Goal: Task Accomplishment & Management: Manage account settings

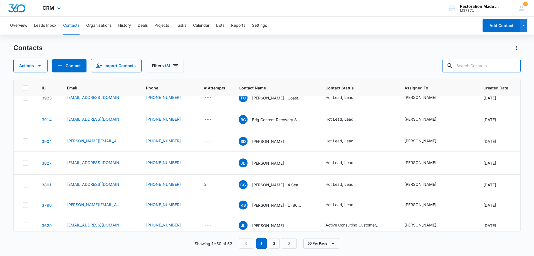
scroll to position [139, 0]
click at [356, 70] on input "text" at bounding box center [481, 65] width 78 height 13
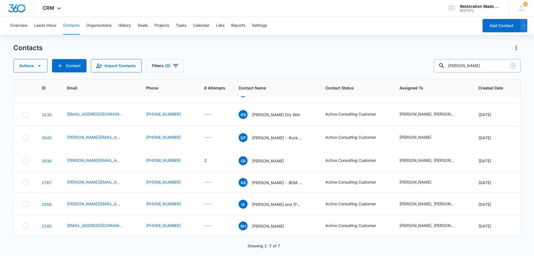
scroll to position [0, 0]
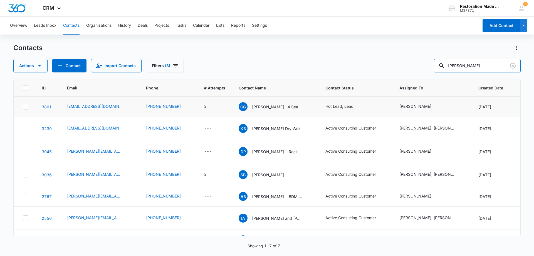
type input "greg huf"
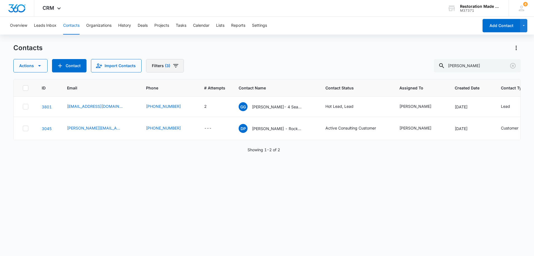
click at [174, 65] on icon "Filters" at bounding box center [175, 65] width 5 height 3
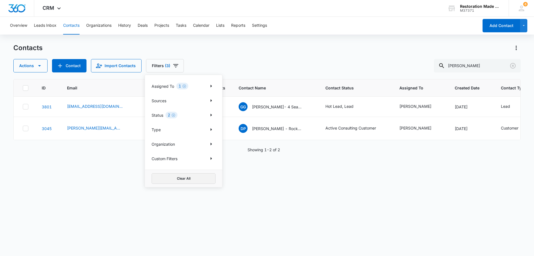
click at [179, 155] on button "Clear All" at bounding box center [184, 178] width 64 height 11
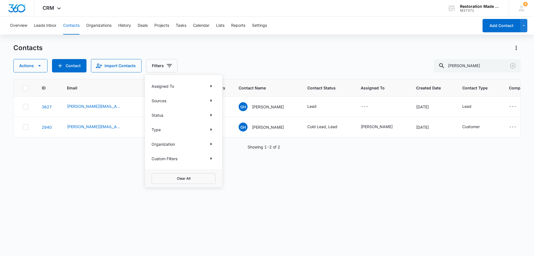
click at [101, 155] on div "ID Email Phone # Attempts Contact Name Contact Status Assigned To Created Date …" at bounding box center [267, 163] width 508 height 169
click at [46, 105] on link "3627" at bounding box center [47, 106] width 10 height 5
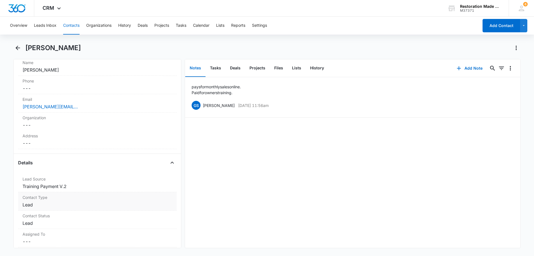
scroll to position [83, 0]
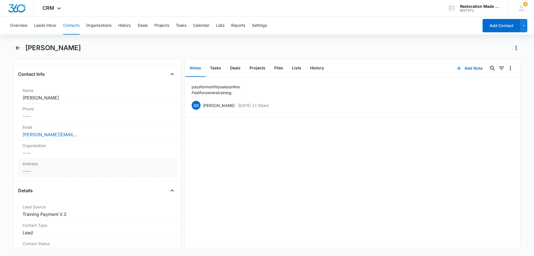
click at [75, 155] on dd "Cancel Save Changes ---" at bounding box center [98, 171] width 150 height 7
click at [18, 47] on icon "Back" at bounding box center [17, 48] width 7 height 7
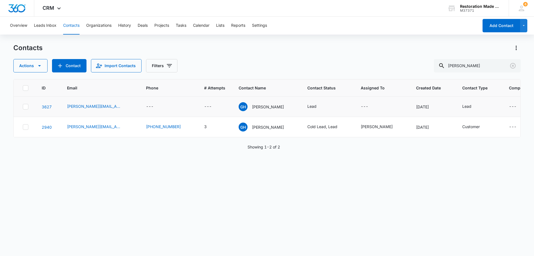
click at [26, 106] on icon at bounding box center [25, 106] width 3 height 3
click at [23, 107] on input "checkbox" at bounding box center [23, 107] width 0 height 0
click at [26, 128] on icon at bounding box center [25, 126] width 5 height 5
click at [23, 127] on input "checkbox" at bounding box center [23, 127] width 0 height 0
click at [37, 67] on icon "button" at bounding box center [39, 65] width 7 height 7
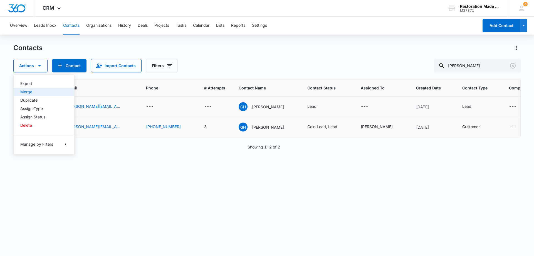
click at [30, 91] on div "Merge" at bounding box center [40, 92] width 41 height 4
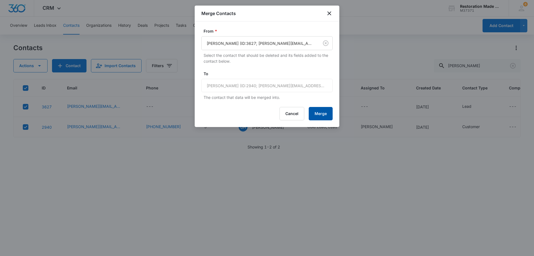
click at [324, 114] on button "Merge" at bounding box center [321, 113] width 24 height 13
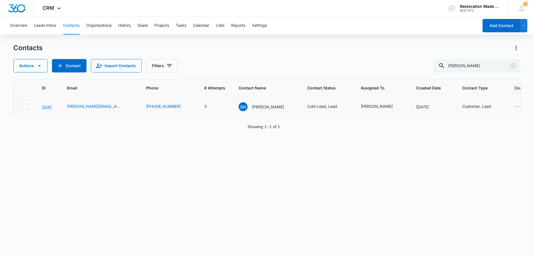
click at [48, 107] on link "2940" at bounding box center [47, 106] width 10 height 5
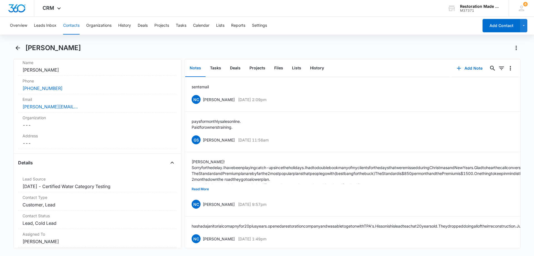
scroll to position [111, 0]
click at [71, 144] on dd "Cancel Save Changes ---" at bounding box center [98, 143] width 150 height 7
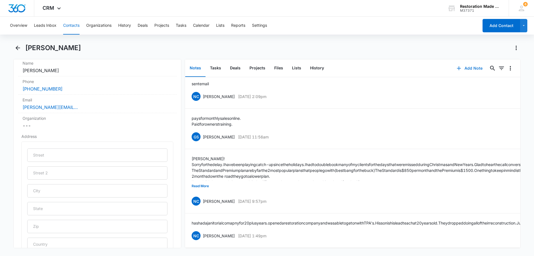
scroll to position [0, 0]
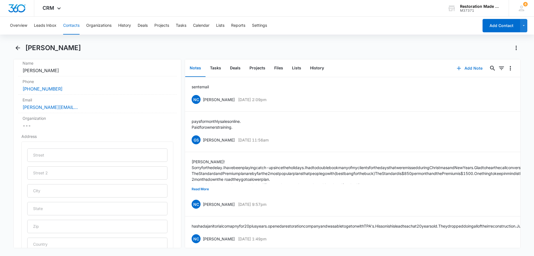
click at [356, 70] on button "Add Note" at bounding box center [469, 67] width 37 height 13
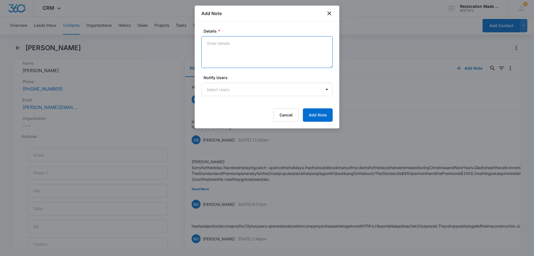
click at [263, 55] on textarea "Details *" at bounding box center [266, 52] width 131 height 32
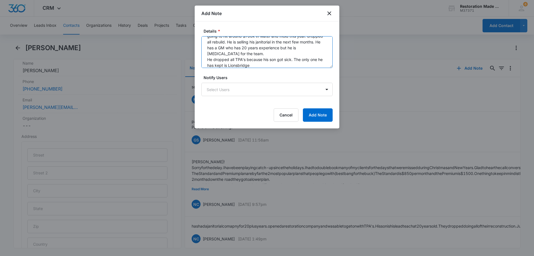
scroll to position [13, 0]
type textarea "going to hit around $700k in water and mold this year. dropped all rebuild. He …"
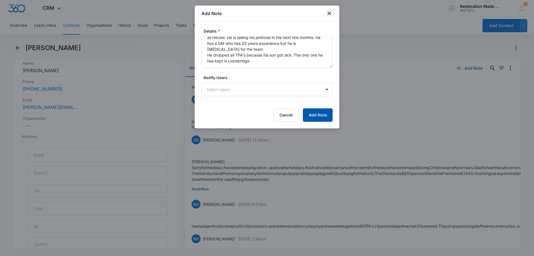
click at [318, 115] on button "Add Note" at bounding box center [318, 114] width 30 height 13
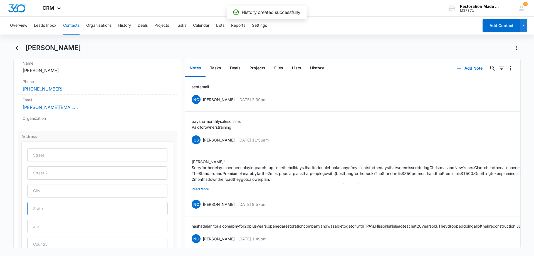
click at [61, 155] on input "text" at bounding box center [97, 208] width 140 height 13
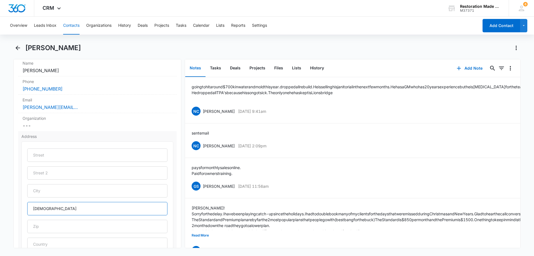
type input "Indiana"
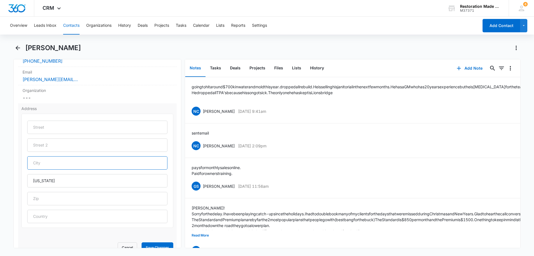
click at [61, 155] on input "text" at bounding box center [97, 162] width 140 height 13
click at [62, 155] on input "text" at bounding box center [97, 162] width 140 height 13
click at [119, 155] on input "text" at bounding box center [97, 162] width 140 height 13
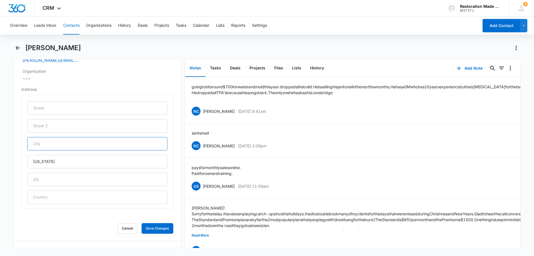
scroll to position [195, 0]
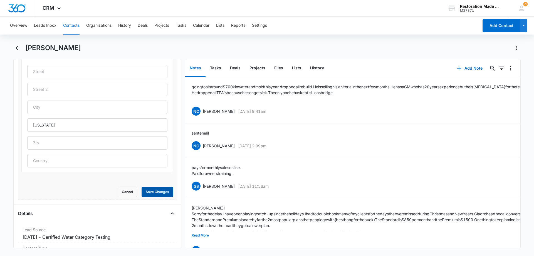
click at [156, 155] on button "Save Changes" at bounding box center [158, 191] width 32 height 11
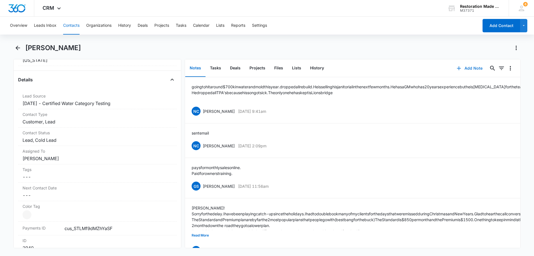
scroll to position [192, 0]
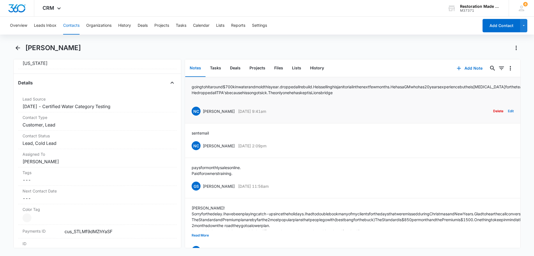
click at [356, 116] on button "Edit" at bounding box center [511, 111] width 6 height 11
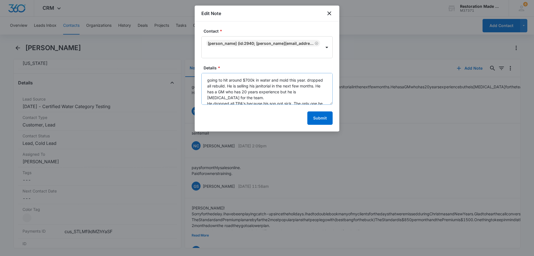
scroll to position [18, 0]
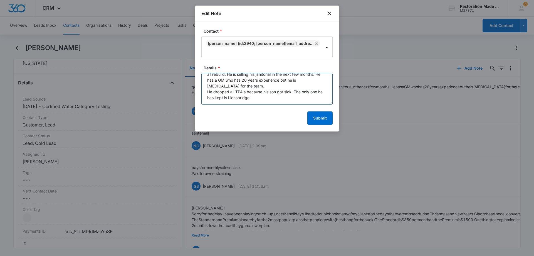
click at [265, 85] on textarea "going to hit around $700k in water and mold this year. dropped all rebuild. He …" at bounding box center [266, 89] width 131 height 32
click at [222, 87] on textarea "going to hit around $700k in water and mold this year. dropped all rebuild. He …" at bounding box center [266, 89] width 131 height 32
drag, startPoint x: 223, startPoint y: 89, endPoint x: 227, endPoint y: 87, distance: 4.9
click at [223, 89] on textarea "going to hit around $700k in water and mold this year. dropped all rebuild. He …" at bounding box center [266, 89] width 131 height 32
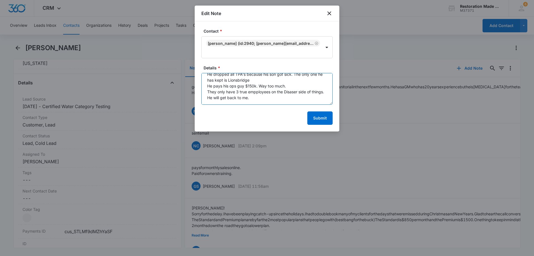
click at [255, 92] on textarea "going to hit around $700k in water and mold this year. dropped all rebuild. He …" at bounding box center [266, 89] width 131 height 32
type textarea "going to hit around $700k in water and mold this year. dropped all rebuild. He …"
click at [322, 111] on button "Submit" at bounding box center [319, 117] width 25 height 13
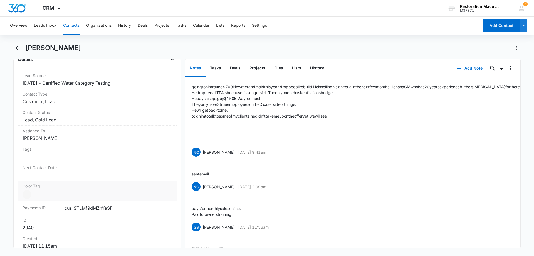
scroll to position [247, 0]
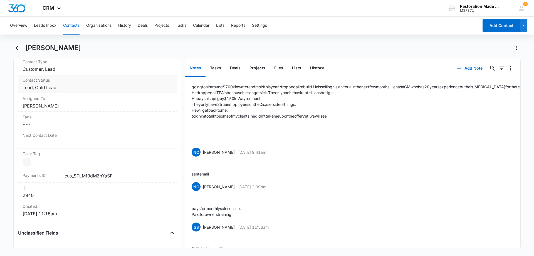
click at [75, 86] on dd "Cancel Save Changes Lead, Cold Lead" at bounding box center [98, 87] width 150 height 7
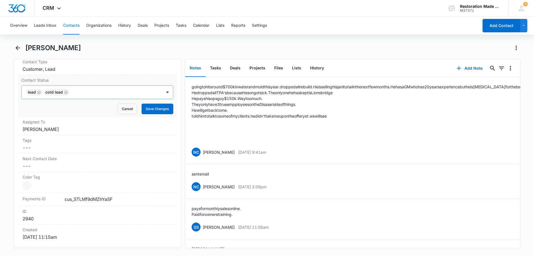
click at [66, 92] on icon "Remove Cold Lead" at bounding box center [65, 91] width 3 height 3
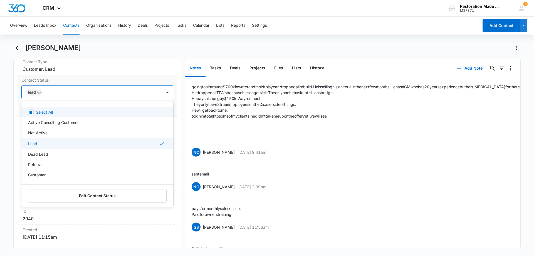
click at [61, 92] on div at bounding box center [99, 92] width 110 height 8
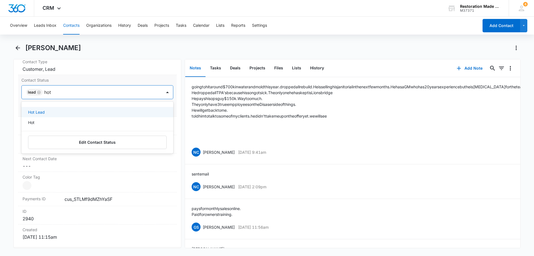
type input "hot"
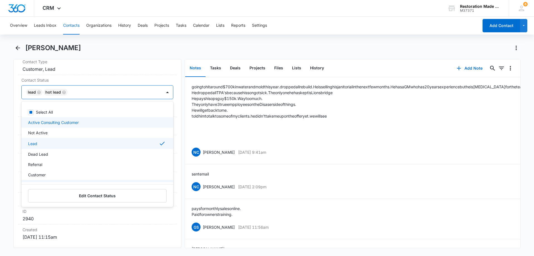
click at [16, 155] on div "Remove GH Greg Huffman Contact Info Name Cancel Save Changes Greg Huffman Phone…" at bounding box center [97, 153] width 168 height 189
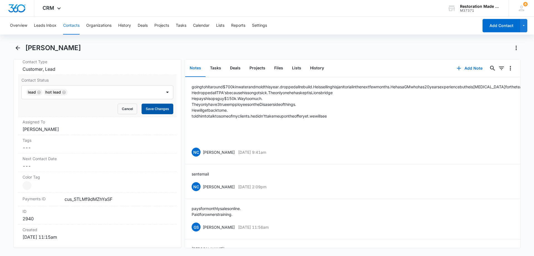
click at [155, 111] on button "Save Changes" at bounding box center [158, 109] width 32 height 11
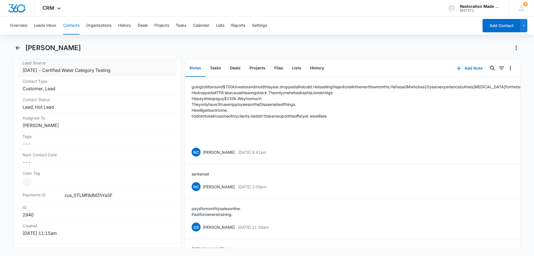
scroll to position [192, 0]
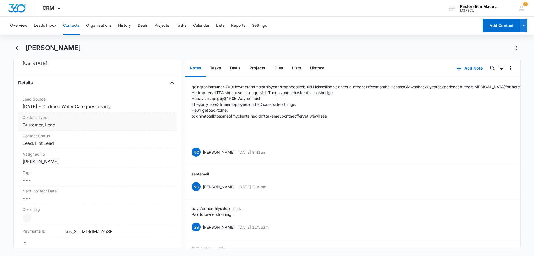
click at [80, 125] on dd "Cancel Save Changes Customer, Lead" at bounding box center [98, 124] width 150 height 7
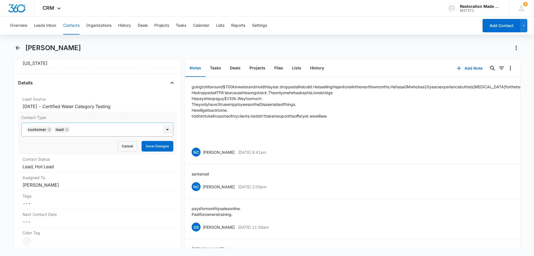
click at [164, 130] on div at bounding box center [167, 129] width 9 height 9
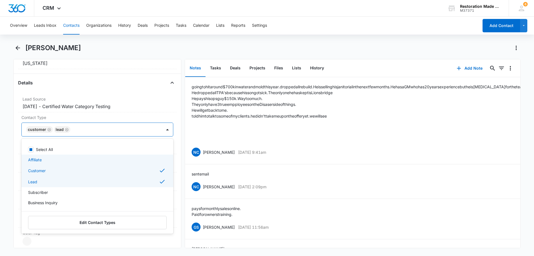
click at [16, 155] on div "Remove GH Greg Huffman Contact Info Name Cancel Save Changes Greg Huffman Phone…" at bounding box center [97, 153] width 168 height 189
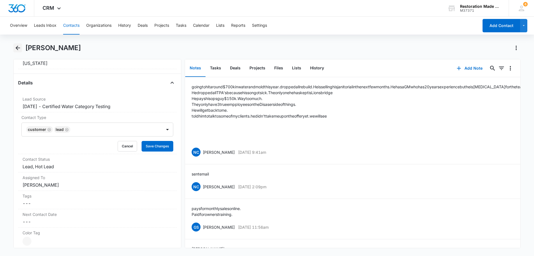
click at [18, 48] on icon "Back" at bounding box center [18, 48] width 4 height 4
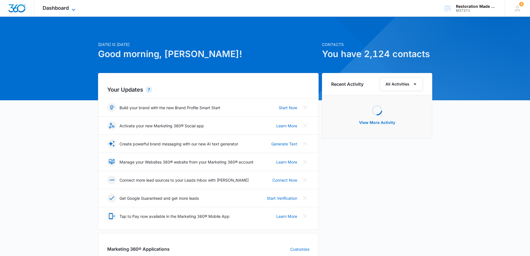
click at [74, 8] on icon at bounding box center [73, 9] width 7 height 7
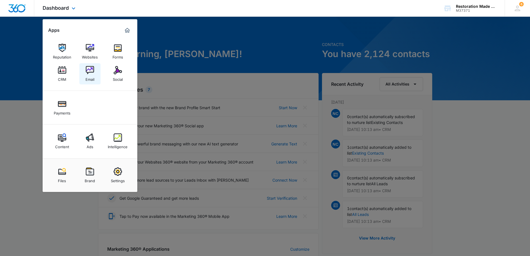
click at [91, 68] on img at bounding box center [90, 70] width 8 height 8
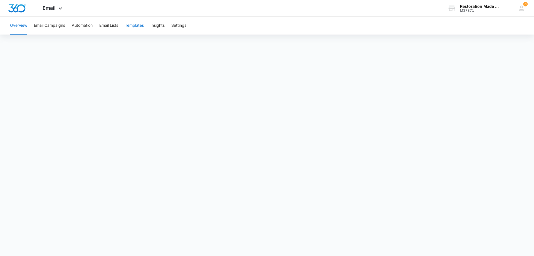
click at [136, 27] on button "Templates" at bounding box center [134, 26] width 19 height 18
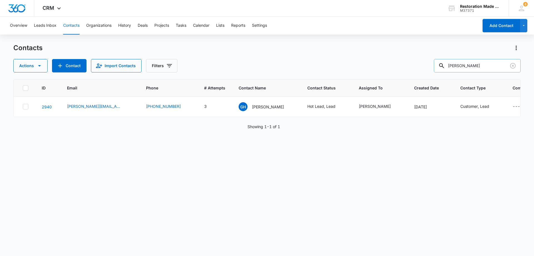
click at [477, 68] on input "greg huf" at bounding box center [477, 65] width 87 height 13
type input "g"
type input "mike ru"
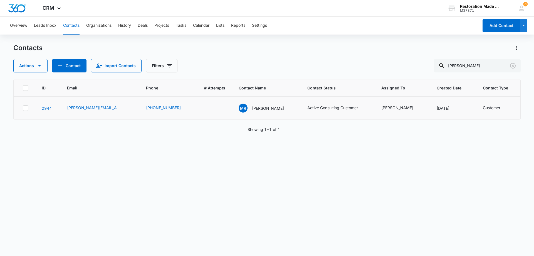
click at [46, 110] on link "2944" at bounding box center [47, 108] width 10 height 5
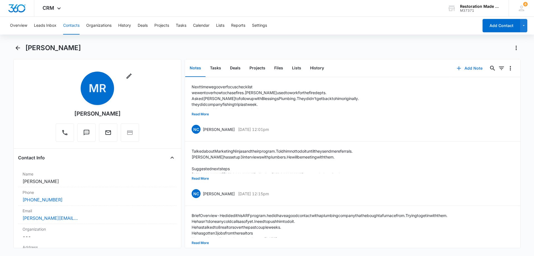
click at [475, 70] on button "Add Note" at bounding box center [469, 67] width 37 height 13
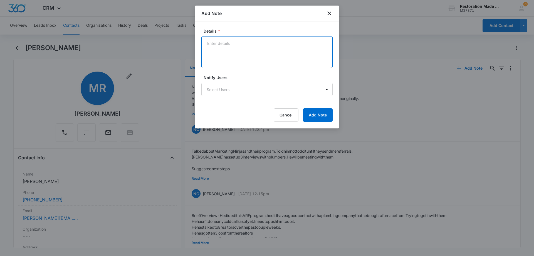
click at [271, 50] on textarea "Details *" at bounding box center [266, 52] width 131 height 32
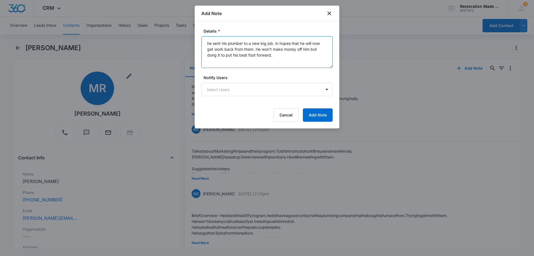
click at [286, 57] on textarea "he sent his plumber to a new big job. in hopes that he will now get work back f…" at bounding box center [266, 52] width 131 height 32
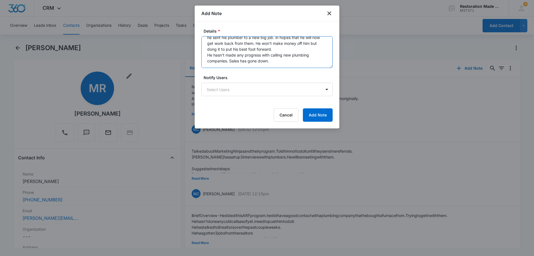
click at [277, 60] on textarea "he sent his plumber to a new big job. in hopes that he will now get work back f…" at bounding box center [266, 52] width 131 height 32
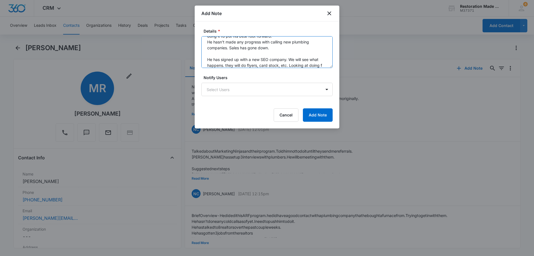
scroll to position [25, 0]
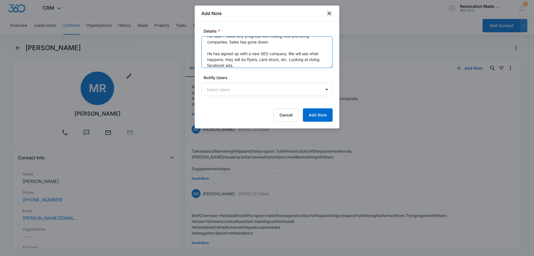
click at [237, 64] on textarea "he sent his plumber to a new big job. in hopes that he will now get work back f…" at bounding box center [266, 52] width 131 height 32
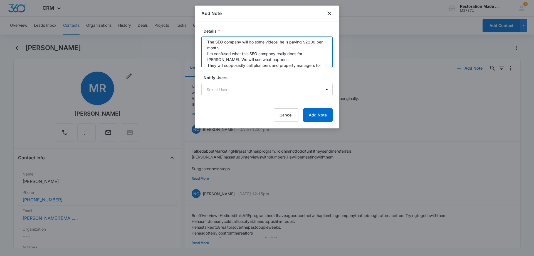
scroll to position [66, 0]
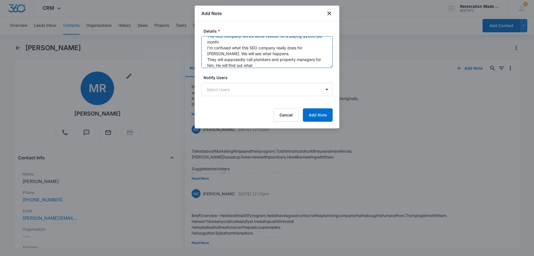
click at [268, 64] on textarea "he sent his plumber to a new big job. in hopes that he will now get work back f…" at bounding box center [266, 52] width 131 height 32
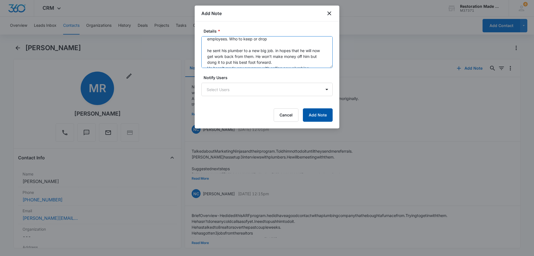
type textarea "Next call we have to determine what to do with his current employees. Who to ke…"
click at [319, 116] on button "Add Note" at bounding box center [318, 114] width 30 height 13
